Goal: Transaction & Acquisition: Book appointment/travel/reservation

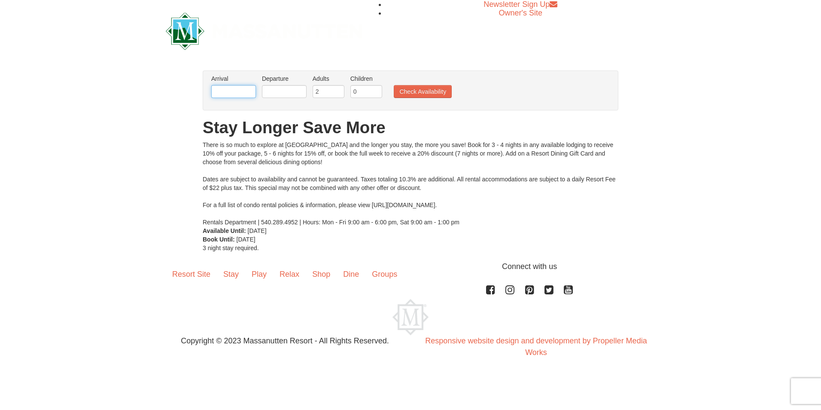
click at [226, 91] on input "text" at bounding box center [233, 91] width 45 height 13
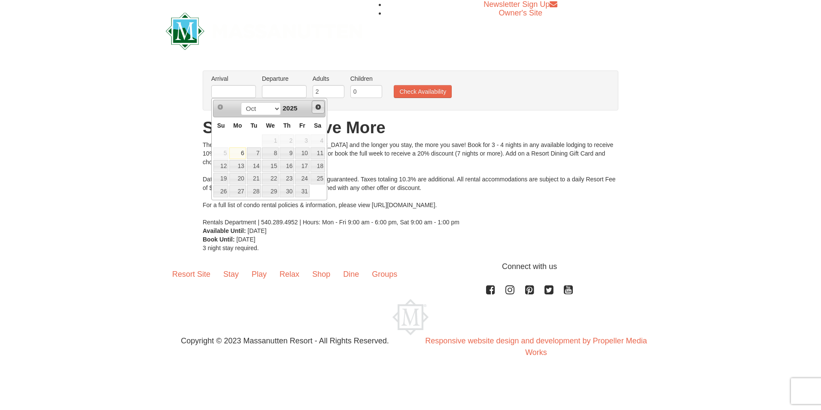
click at [320, 106] on span "Next" at bounding box center [318, 107] width 7 height 7
click at [322, 179] on link "27" at bounding box center [318, 179] width 15 height 12
type input "[DATE]"
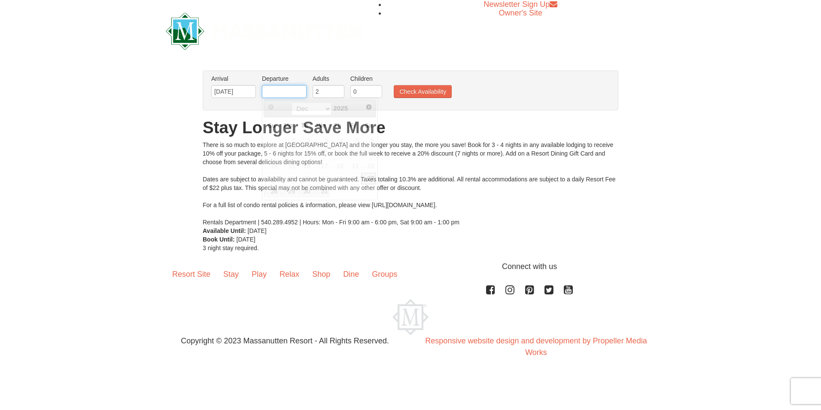
click at [284, 92] on input "text" at bounding box center [284, 91] width 45 height 13
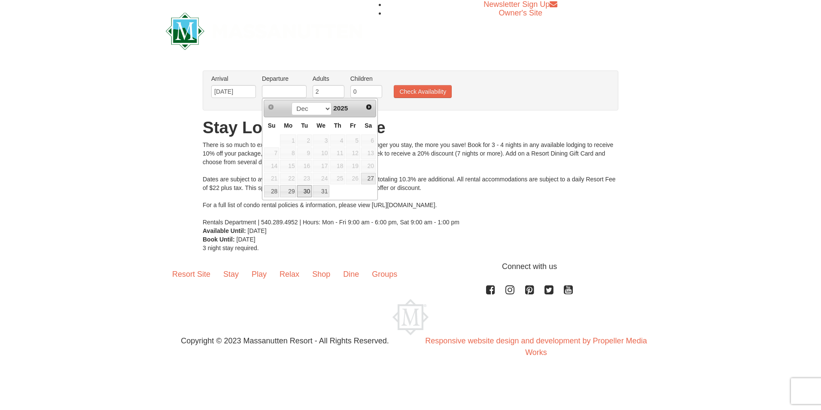
click at [304, 188] on link "30" at bounding box center [304, 191] width 15 height 12
type input "[DATE]"
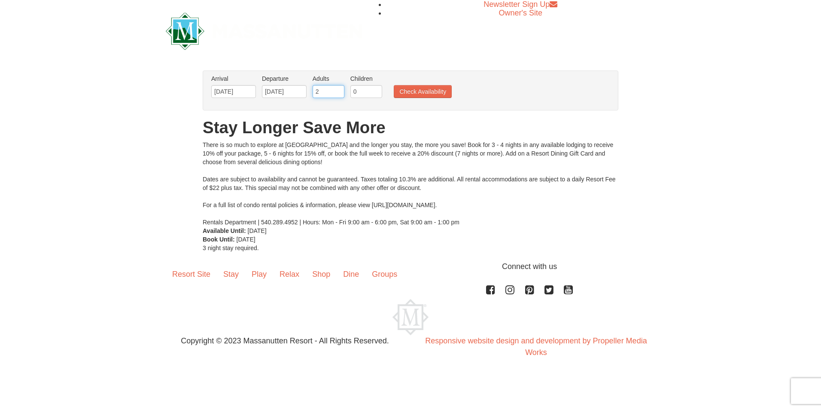
drag, startPoint x: 326, startPoint y: 89, endPoint x: 294, endPoint y: 90, distance: 31.4
click at [294, 90] on ul "Arrival Please format dates MM/DD/YYYY Please format dates MM/DD/YYYY [DATE] De…" at bounding box center [406, 88] width 394 height 28
type input "1"
click at [359, 90] on input "0" at bounding box center [367, 91] width 32 height 13
type input "3"
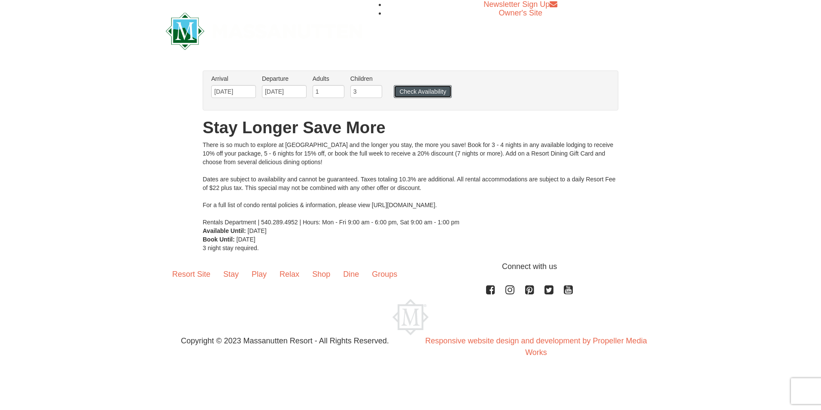
click at [430, 96] on button "Check Availability" at bounding box center [423, 91] width 58 height 13
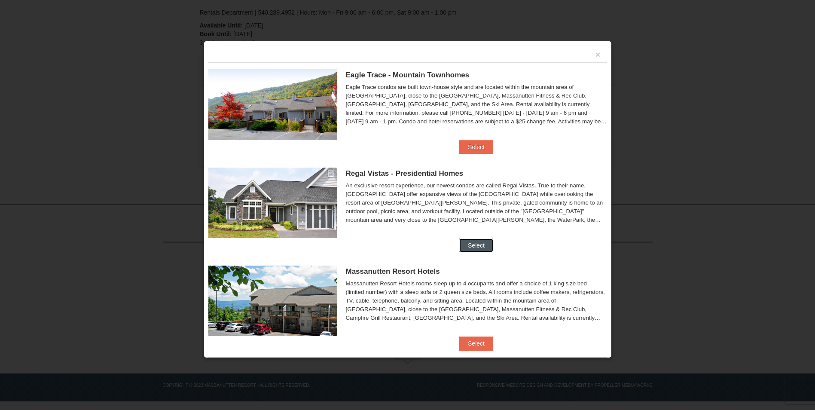
click at [468, 242] on button "Select" at bounding box center [476, 245] width 34 height 14
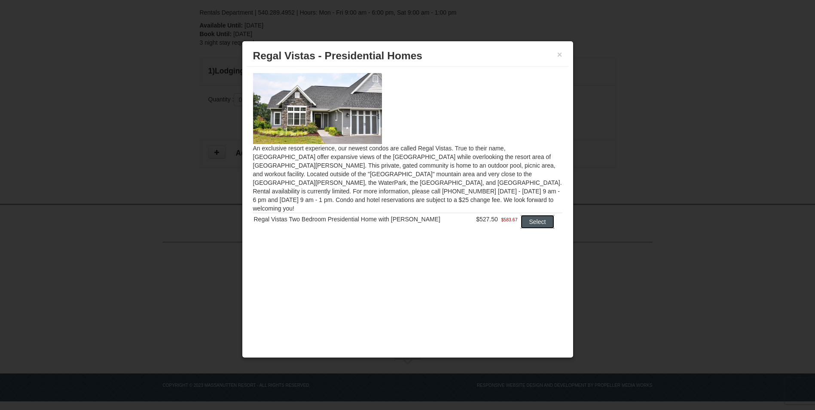
click at [537, 215] on button "Select" at bounding box center [538, 222] width 34 height 14
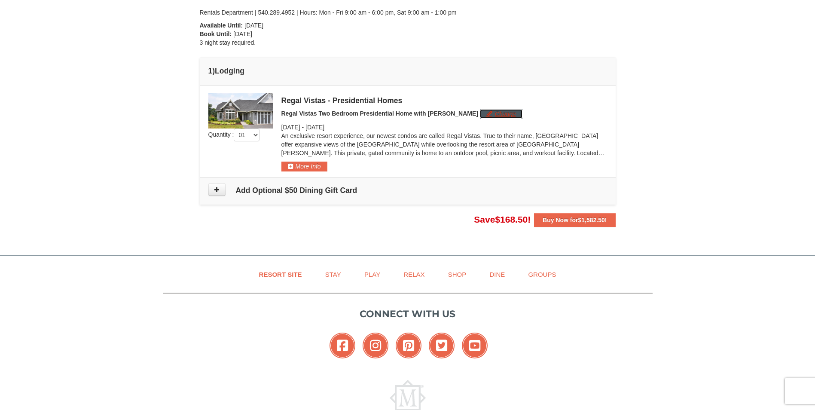
click at [482, 115] on button "Change" at bounding box center [501, 113] width 43 height 9
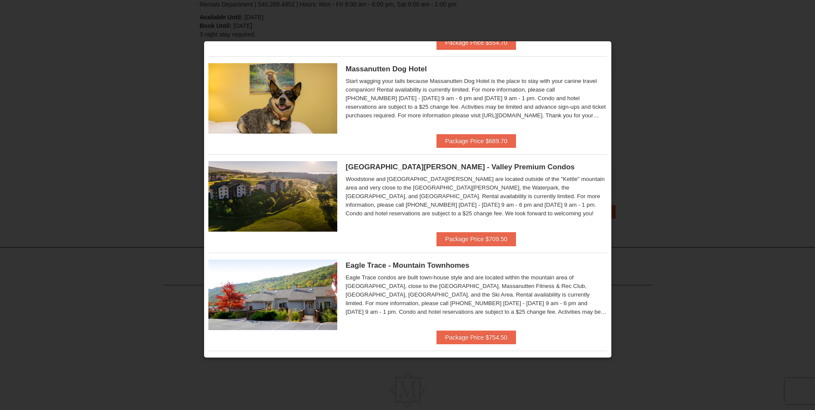
scroll to position [129, 0]
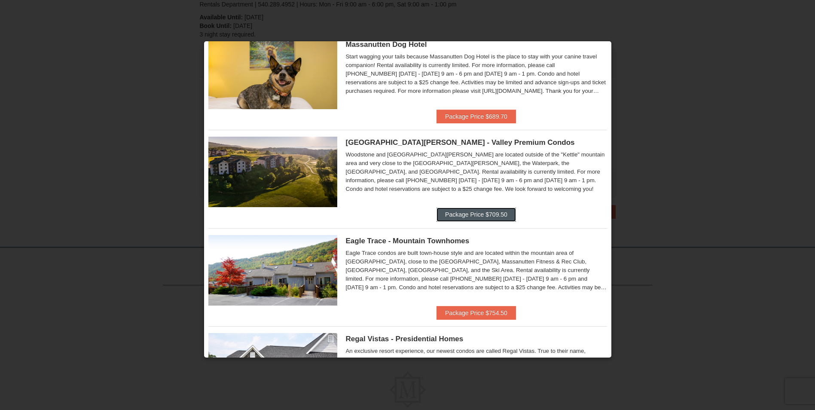
click at [472, 214] on button "Package Price $709.50" at bounding box center [475, 214] width 79 height 14
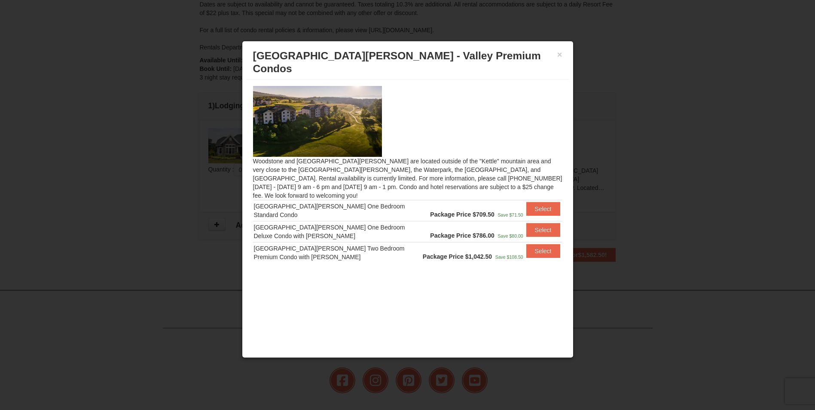
scroll to position [0, 0]
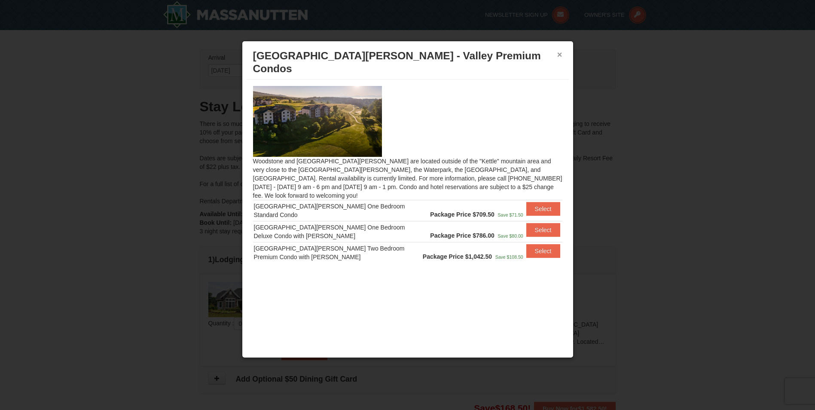
click at [560, 52] on button "×" at bounding box center [559, 54] width 5 height 9
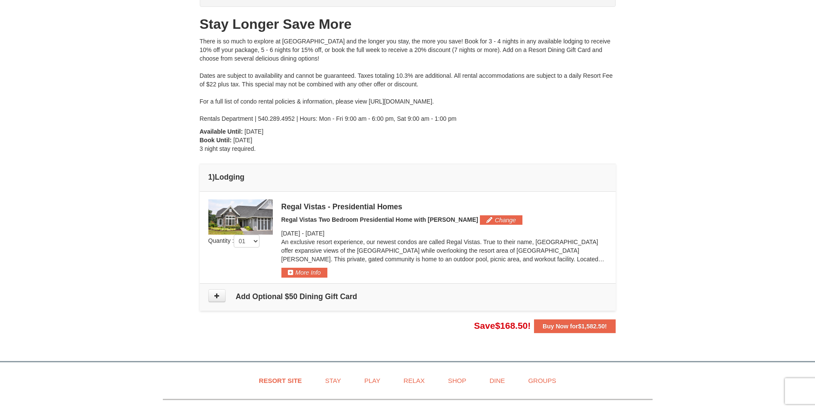
scroll to position [86, 0]
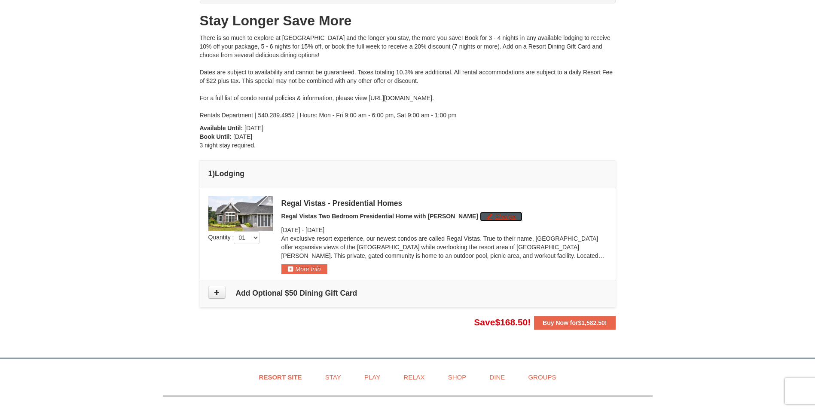
click at [480, 216] on button "Change" at bounding box center [501, 216] width 43 height 9
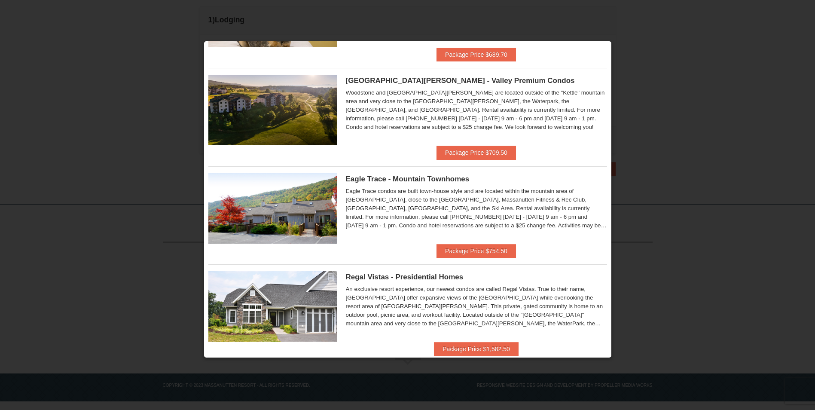
scroll to position [208, 0]
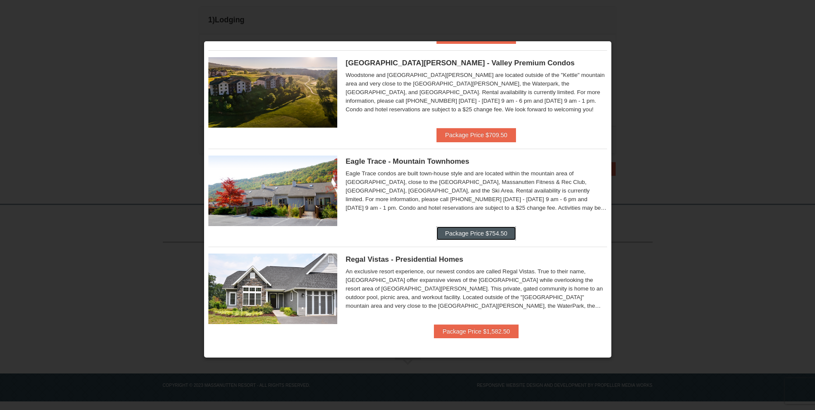
click at [473, 232] on button "Package Price $754.50" at bounding box center [475, 233] width 79 height 14
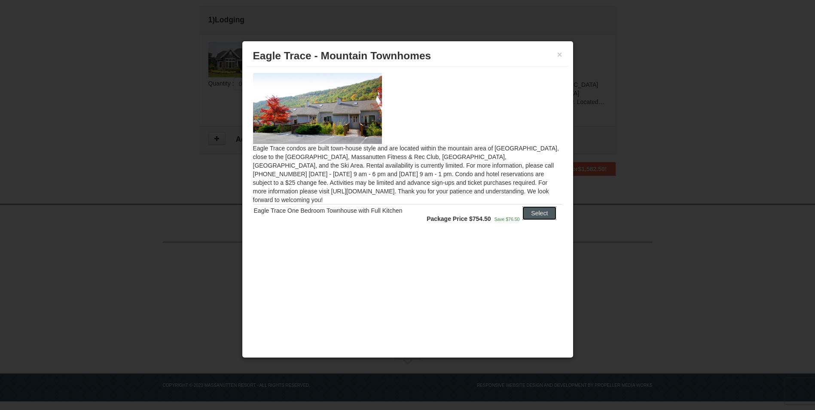
click at [536, 206] on button "Select" at bounding box center [539, 213] width 34 height 14
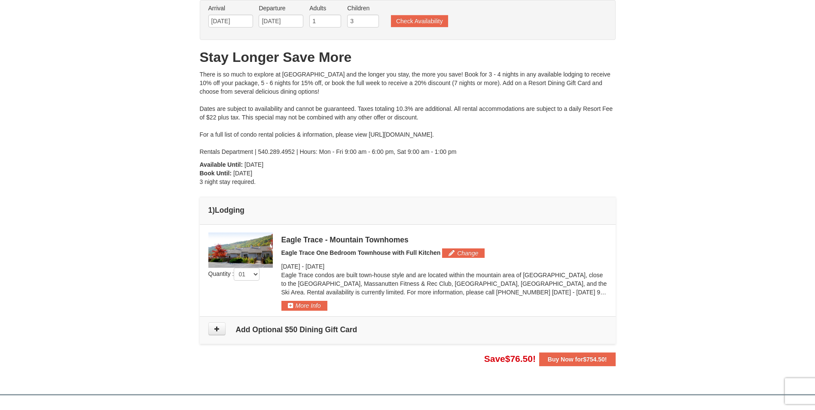
scroll to position [68, 0]
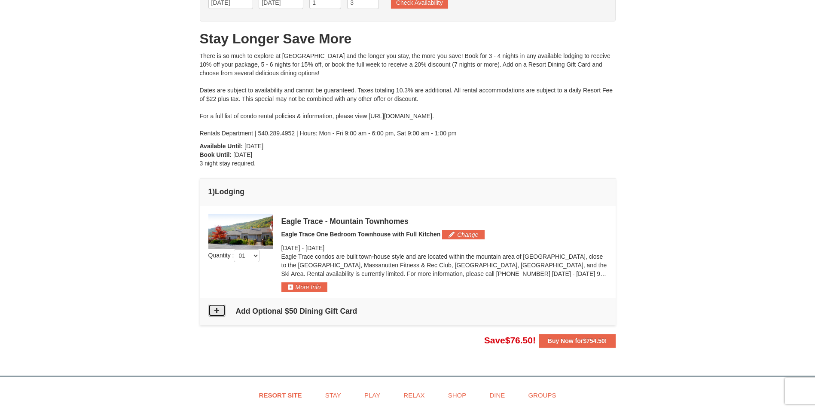
click at [218, 311] on icon at bounding box center [217, 310] width 6 height 6
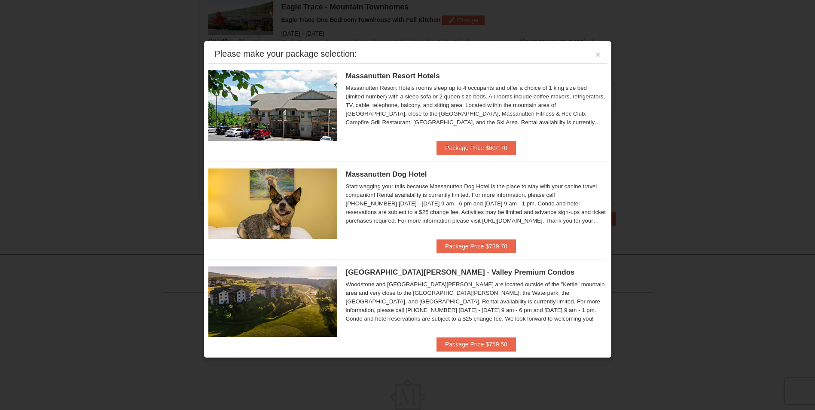
scroll to position [282, 0]
click at [595, 51] on button "×" at bounding box center [597, 54] width 5 height 9
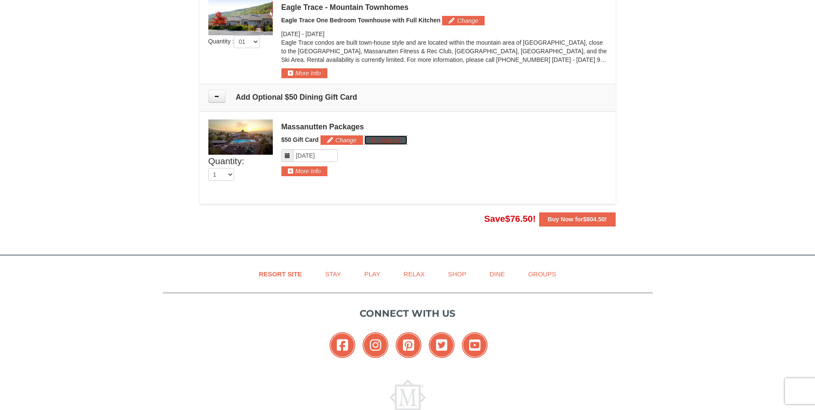
click at [386, 140] on button "Remove" at bounding box center [385, 139] width 43 height 9
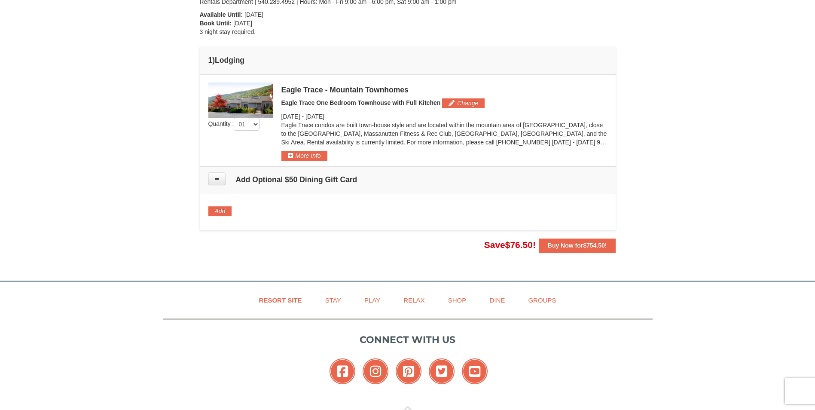
scroll to position [190, 0]
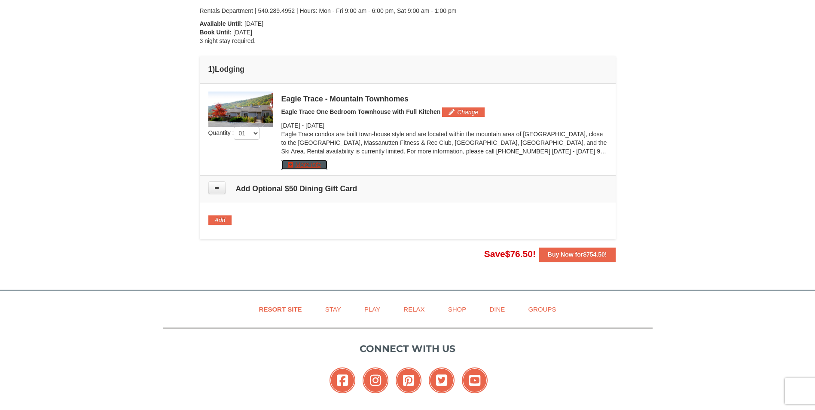
click at [294, 162] on button "More Info" at bounding box center [304, 164] width 46 height 9
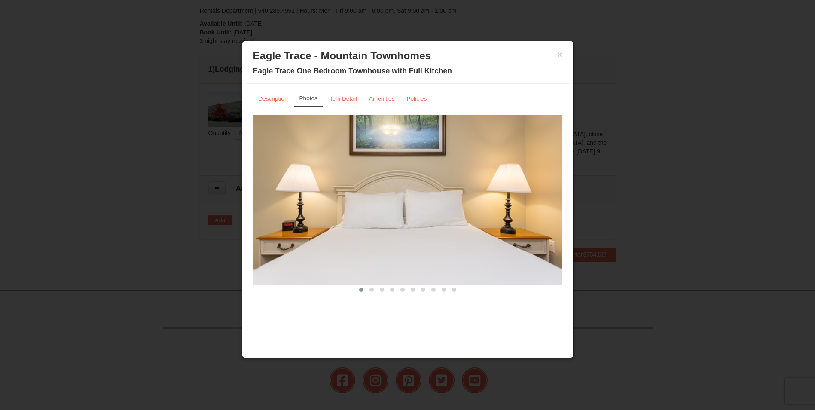
click at [557, 211] on img at bounding box center [407, 199] width 309 height 169
click at [543, 198] on img at bounding box center [407, 199] width 309 height 169
drag, startPoint x: 550, startPoint y: 214, endPoint x: 445, endPoint y: 210, distance: 105.3
click at [445, 210] on img at bounding box center [407, 199] width 309 height 169
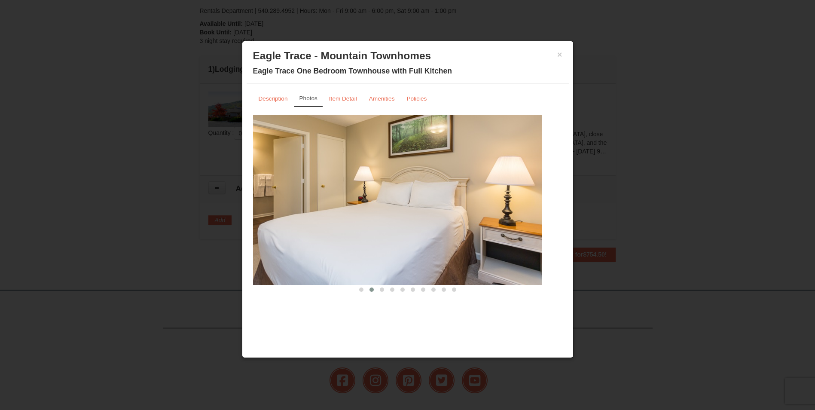
drag, startPoint x: 509, startPoint y: 209, endPoint x: 418, endPoint y: 214, distance: 91.2
click at [425, 214] on img at bounding box center [386, 199] width 309 height 169
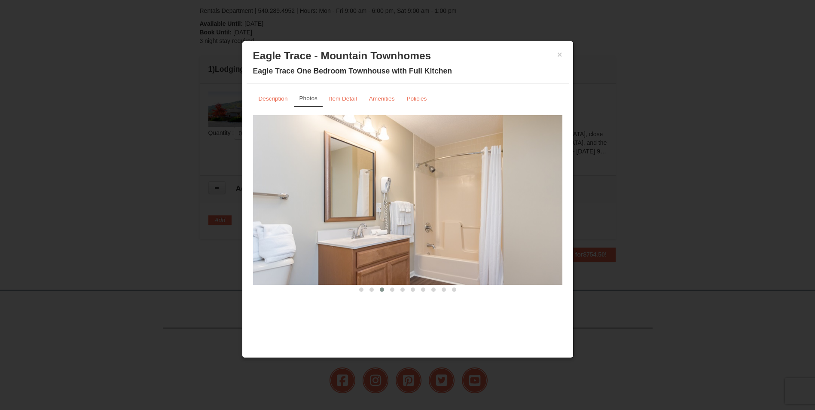
drag, startPoint x: 507, startPoint y: 212, endPoint x: 410, endPoint y: 223, distance: 98.2
click at [410, 223] on img at bounding box center [407, 199] width 309 height 169
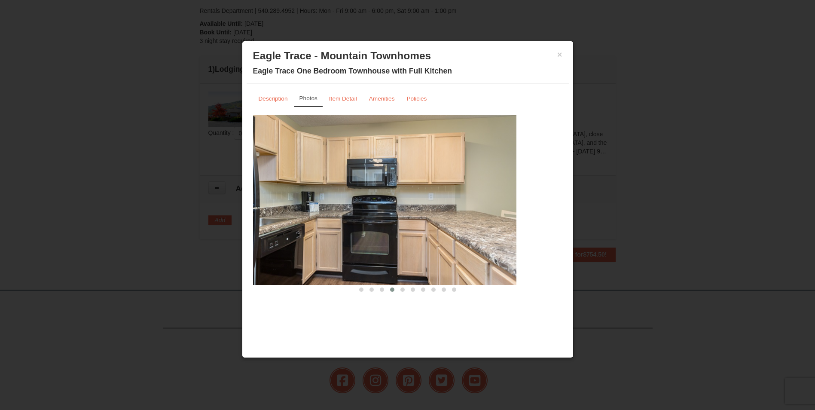
drag, startPoint x: 516, startPoint y: 211, endPoint x: 429, endPoint y: 213, distance: 86.4
click at [436, 213] on img at bounding box center [361, 199] width 309 height 169
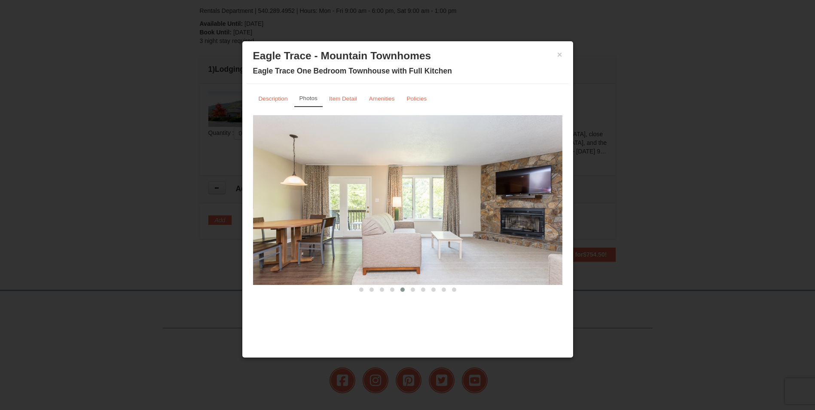
drag, startPoint x: 408, startPoint y: 214, endPoint x: 393, endPoint y: 215, distance: 15.5
click at [394, 215] on img at bounding box center [407, 199] width 309 height 169
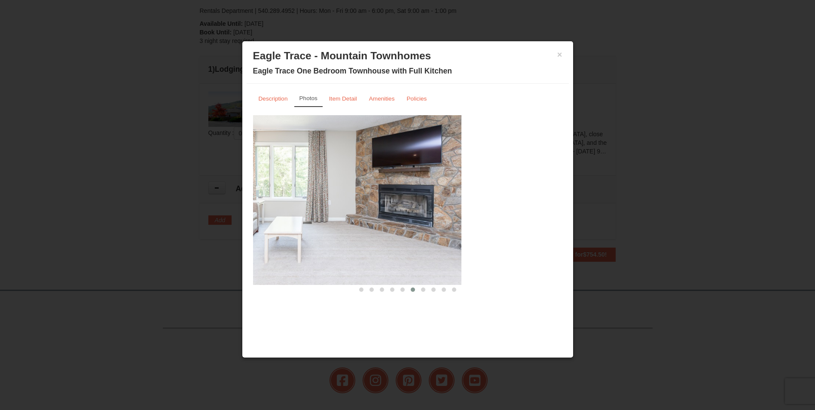
drag, startPoint x: 511, startPoint y: 205, endPoint x: 410, endPoint y: 210, distance: 101.1
click at [410, 210] on img at bounding box center [306, 199] width 309 height 169
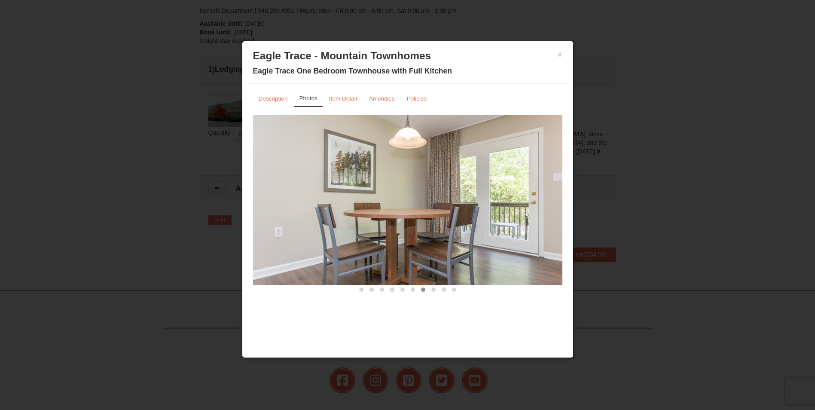
drag, startPoint x: 522, startPoint y: 199, endPoint x: 404, endPoint y: 202, distance: 118.2
click at [407, 202] on img at bounding box center [407, 199] width 309 height 169
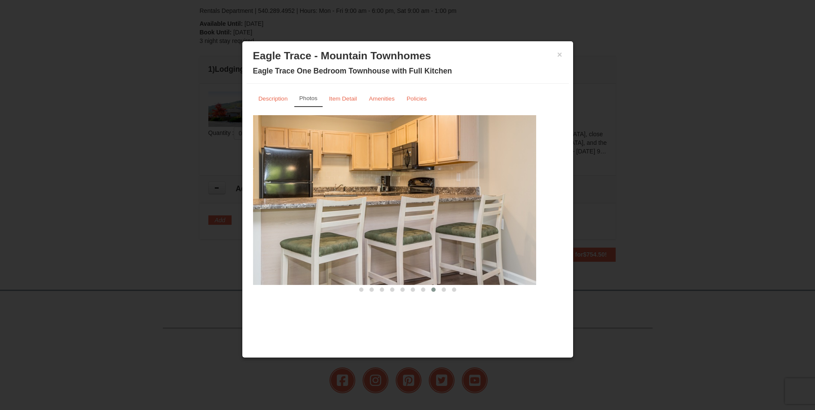
drag, startPoint x: 470, startPoint y: 197, endPoint x: 396, endPoint y: 198, distance: 73.9
click at [406, 197] on img at bounding box center [381, 199] width 309 height 169
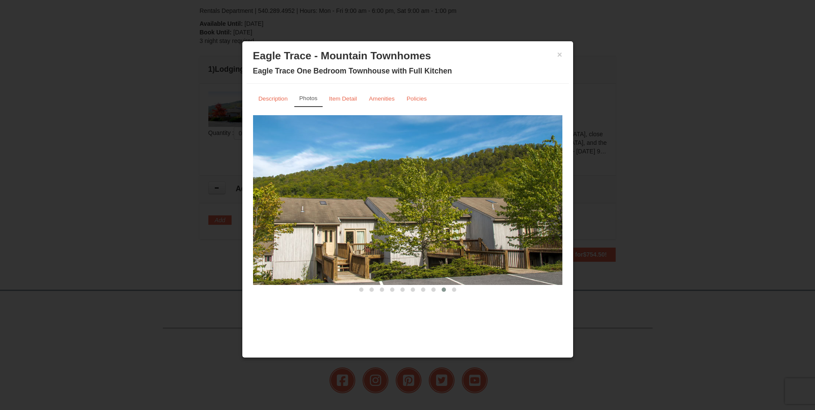
drag, startPoint x: 491, startPoint y: 186, endPoint x: 385, endPoint y: 194, distance: 106.5
click at [385, 194] on img at bounding box center [407, 199] width 309 height 169
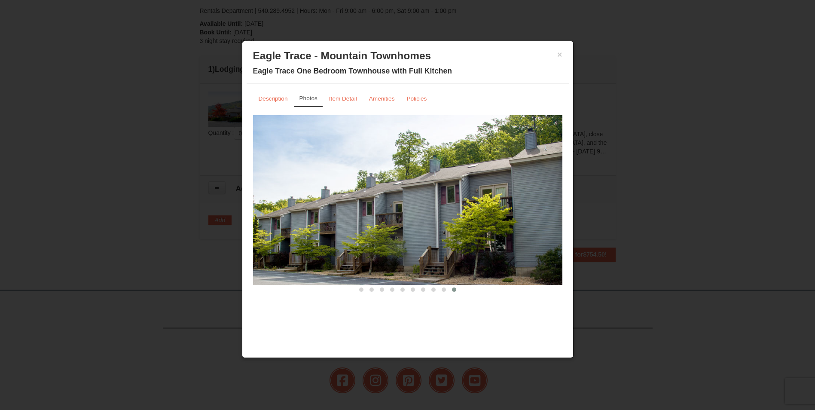
drag, startPoint x: 485, startPoint y: 189, endPoint x: 371, endPoint y: 189, distance: 113.8
click at [393, 189] on img at bounding box center [407, 199] width 309 height 169
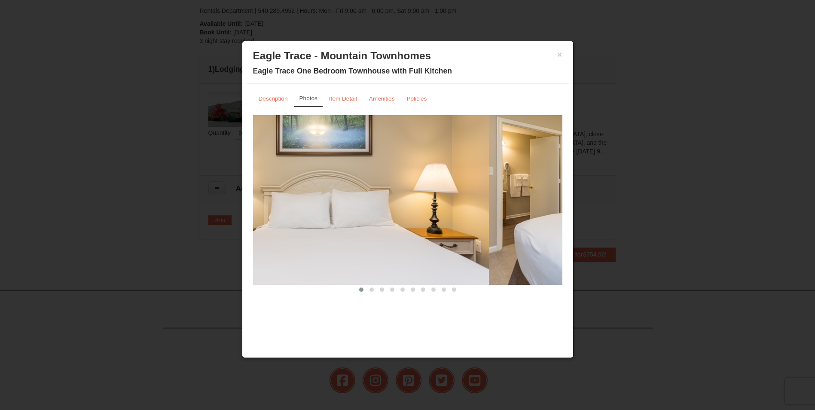
drag, startPoint x: 474, startPoint y: 191, endPoint x: 382, endPoint y: 195, distance: 92.0
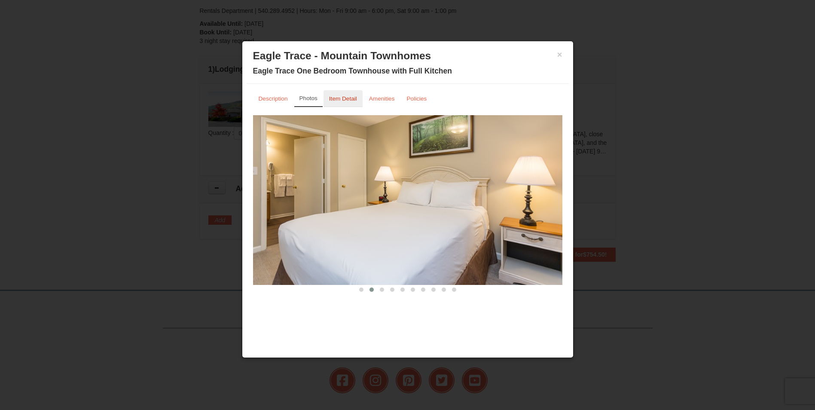
click at [333, 96] on small "Item Detail" at bounding box center [343, 98] width 28 height 6
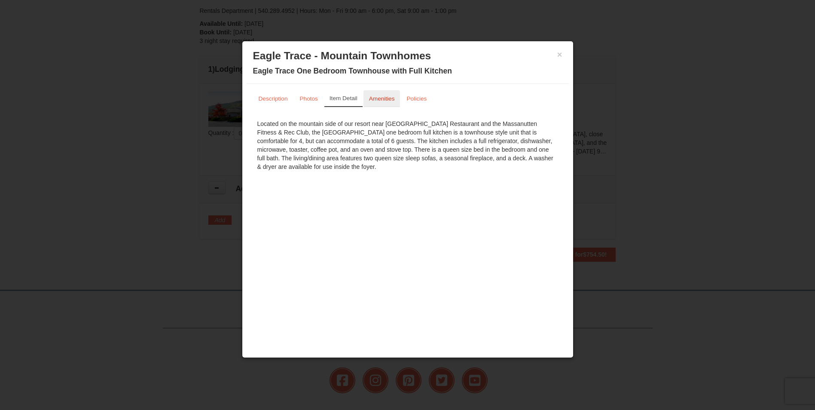
click at [379, 98] on small "Amenities" at bounding box center [382, 98] width 26 height 6
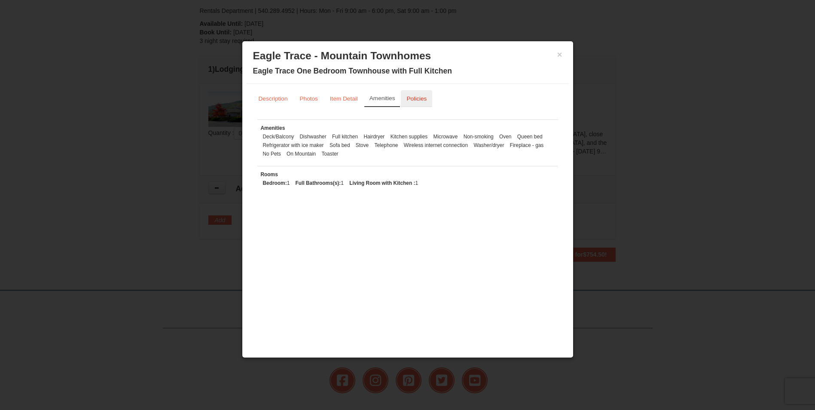
click at [410, 100] on small "Policies" at bounding box center [416, 98] width 20 height 6
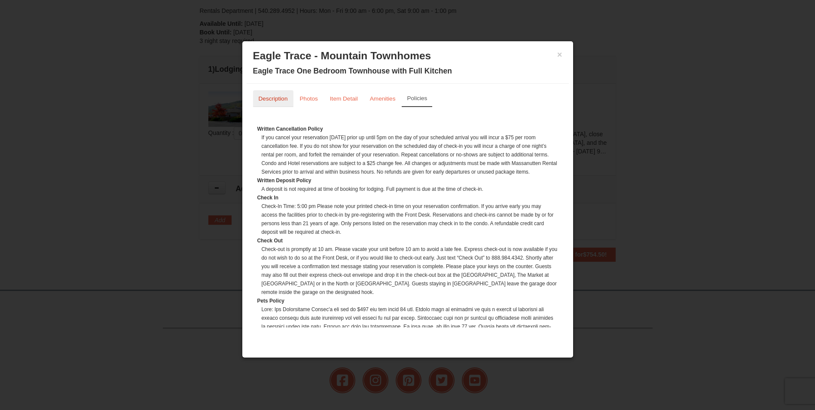
click at [272, 100] on small "Description" at bounding box center [273, 98] width 29 height 6
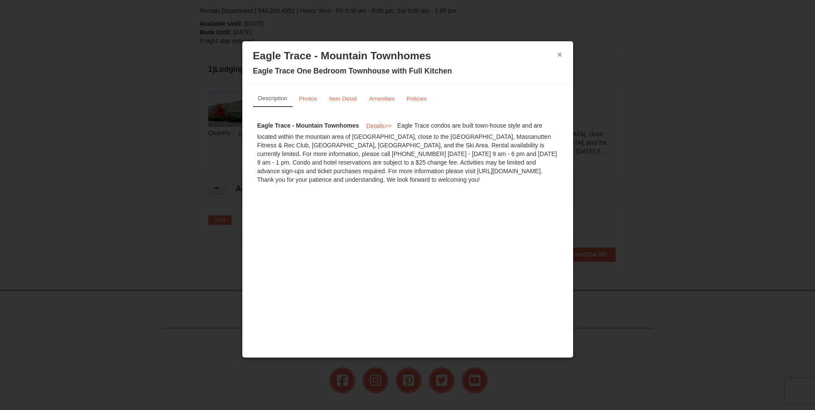
click at [560, 54] on button "×" at bounding box center [559, 54] width 5 height 9
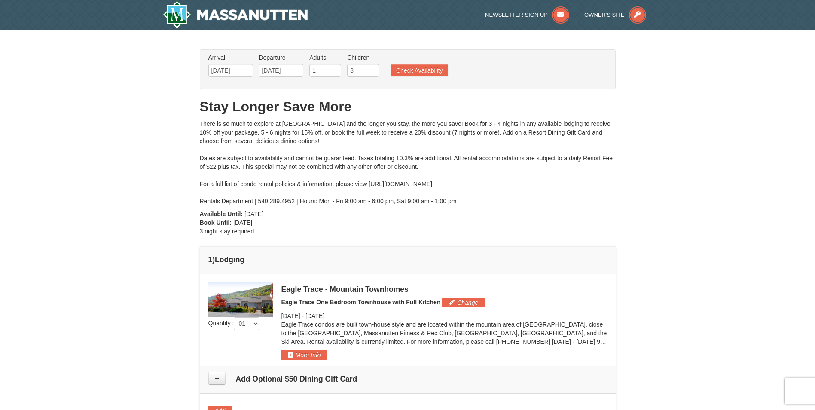
scroll to position [43, 0]
